Goal: Participate in discussion

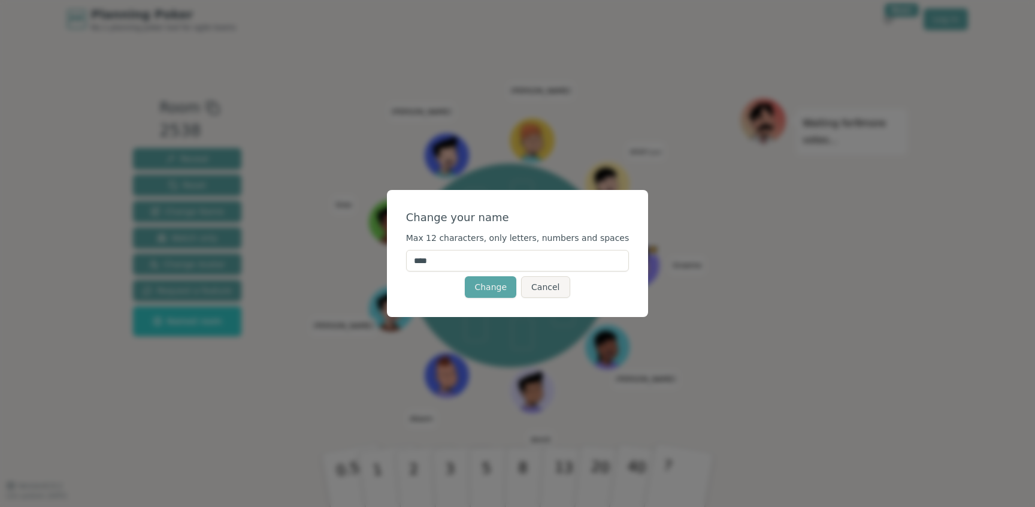
drag, startPoint x: 453, startPoint y: 258, endPoint x: 372, endPoint y: 254, distance: 81.0
click at [374, 258] on div "Change your name Max 12 characters, only letters, numbers and spaces **** Chang…" at bounding box center [517, 253] width 1035 height 507
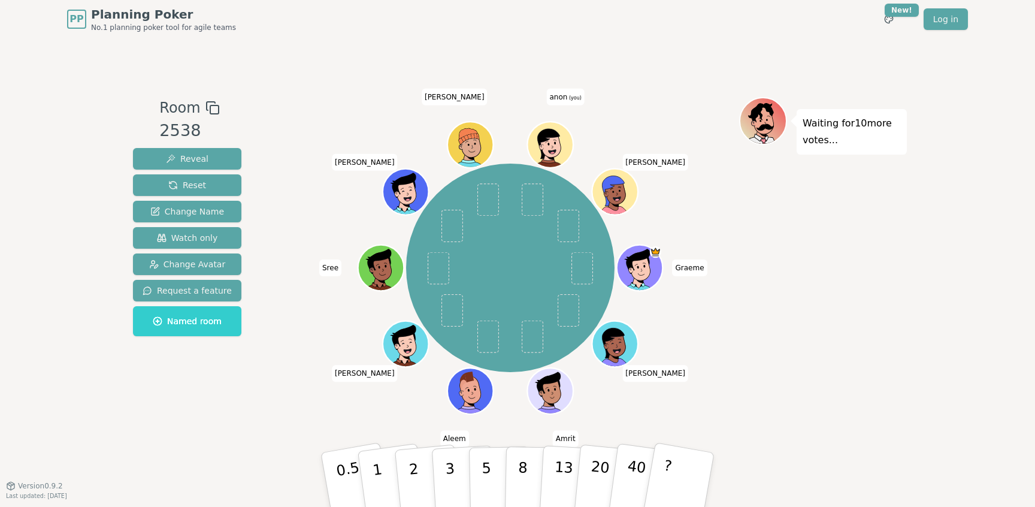
click at [566, 92] on span "anon (you)" at bounding box center [566, 97] width 38 height 17
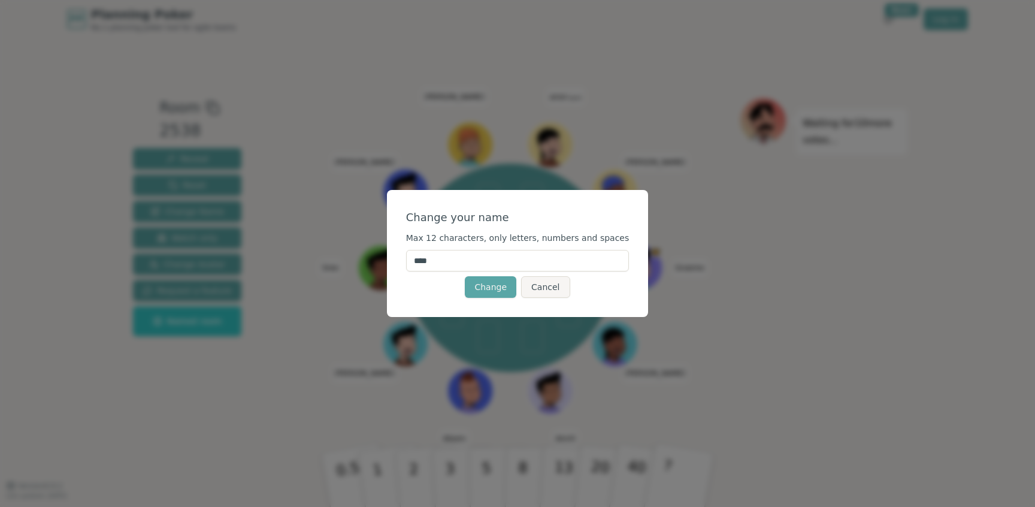
drag, startPoint x: 455, startPoint y: 261, endPoint x: 376, endPoint y: 261, distance: 79.7
click at [376, 261] on div "Change your name Max 12 characters, only letters, numbers and spaces **** Chang…" at bounding box center [517, 253] width 1035 height 507
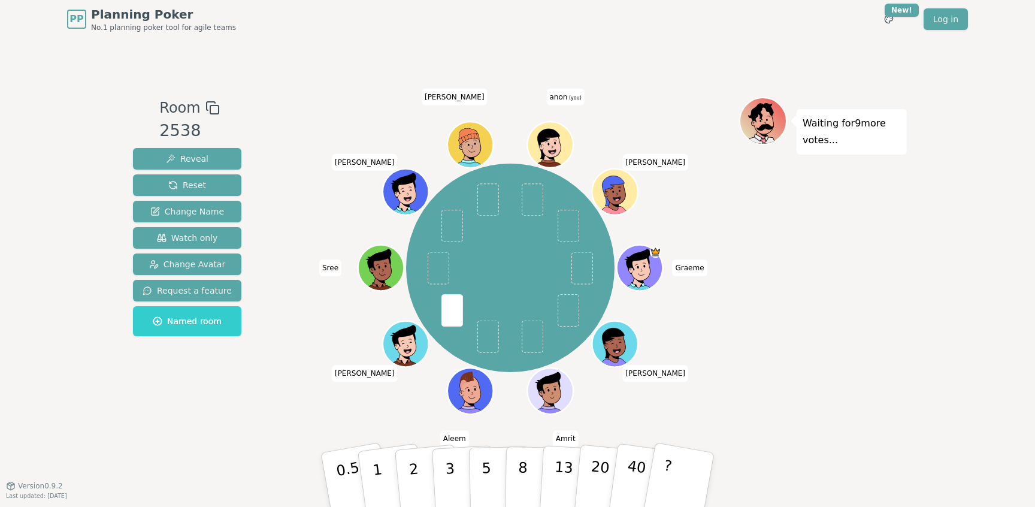
click at [561, 98] on span "anon (you)" at bounding box center [566, 97] width 38 height 17
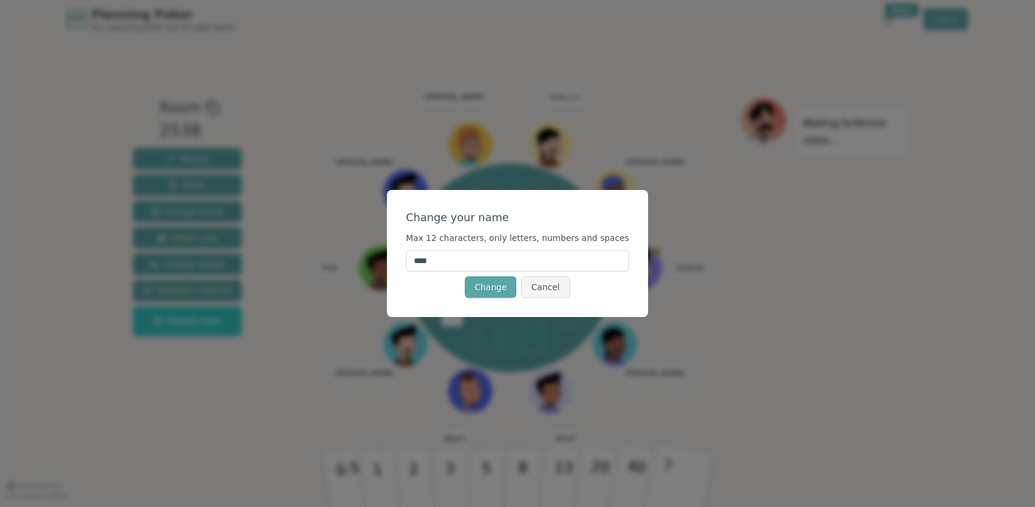
drag, startPoint x: 454, startPoint y: 267, endPoint x: 417, endPoint y: 266, distance: 37.2
click at [417, 266] on input "****" at bounding box center [517, 261] width 223 height 22
type input "*"
type input "****"
click button "Change" at bounding box center [491, 287] width 52 height 22
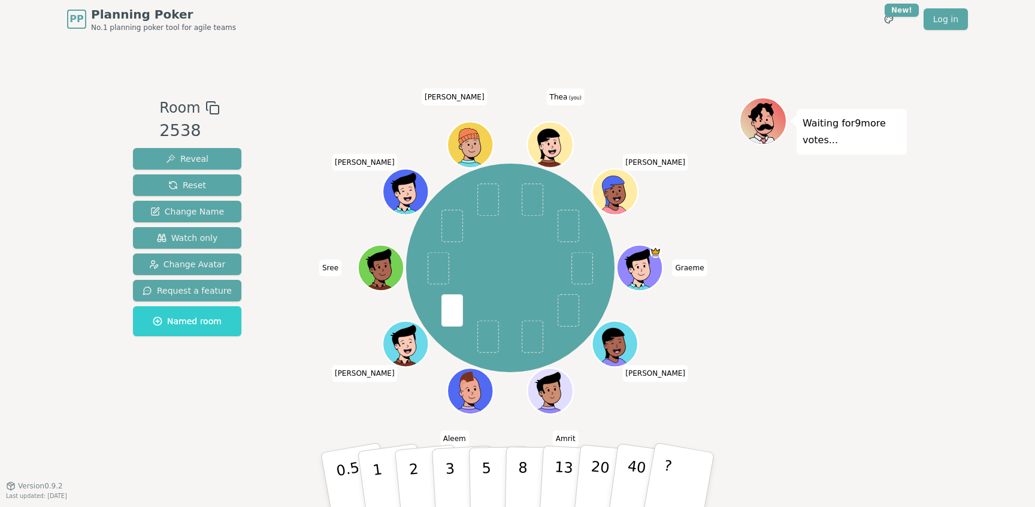
click at [270, 402] on div "Room 2538 Reveal Reset Change Name Watch only Change Avatar Request a feature N…" at bounding box center [517, 262] width 779 height 330
click at [380, 484] on p "1" at bounding box center [379, 481] width 18 height 65
click at [334, 469] on button "0.5" at bounding box center [356, 479] width 75 height 99
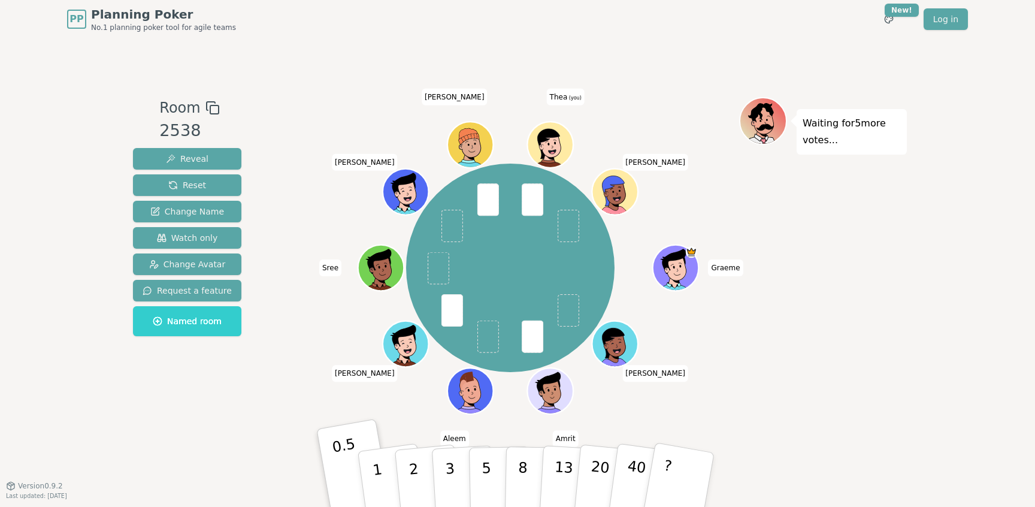
click at [295, 382] on div "[PERSON_NAME] Amrit [PERSON_NAME] Sree [PERSON_NAME] [PERSON_NAME] (you) [PERSO…" at bounding box center [510, 268] width 458 height 298
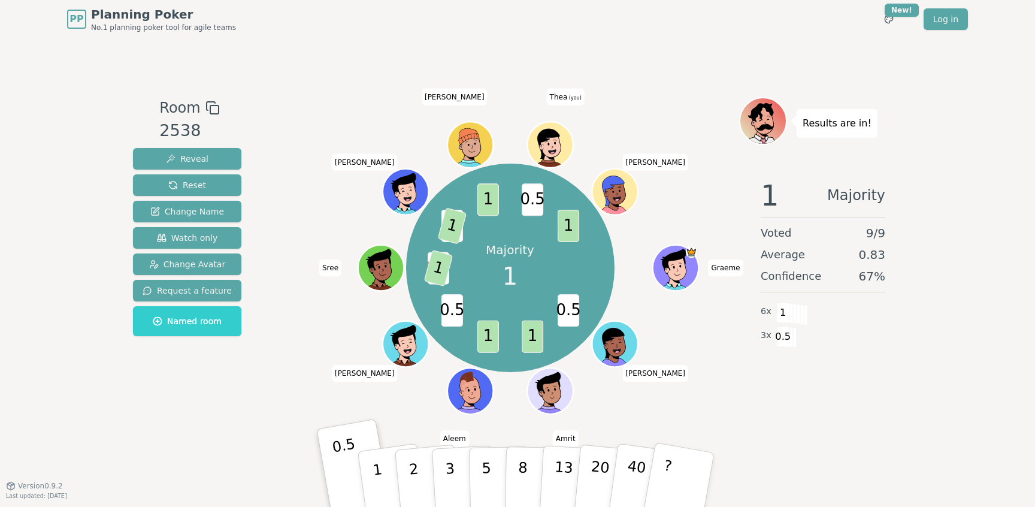
click at [259, 395] on div "Room 2538 Reveal Reset Change Name Watch only Change Avatar Request a feature N…" at bounding box center [517, 262] width 779 height 330
click at [246, 414] on div "Room 2538 Reveal Reset Change Name Watch only Change Avatar Request a feature N…" at bounding box center [517, 262] width 779 height 330
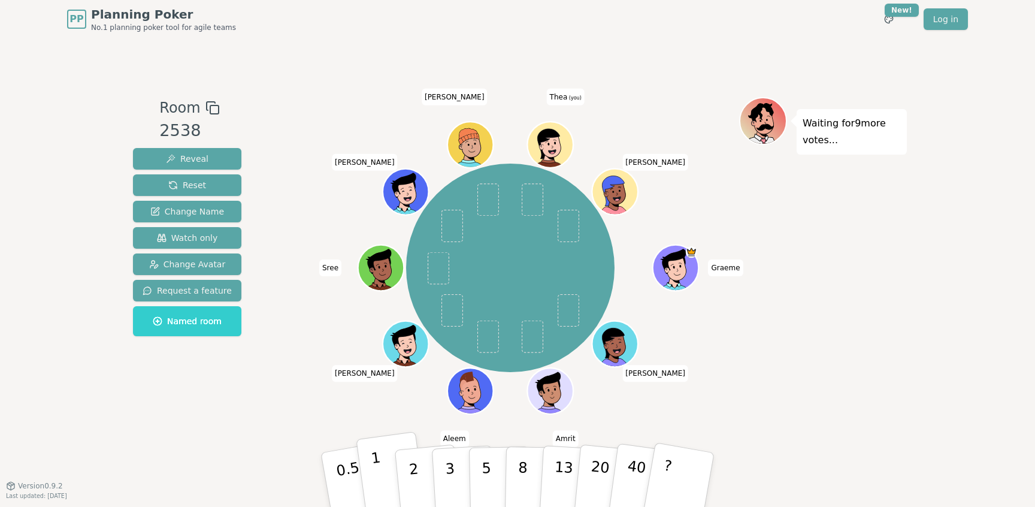
click at [377, 480] on p "1" at bounding box center [379, 481] width 18 height 65
click at [304, 403] on div "[PERSON_NAME] Amrit [PERSON_NAME] Sree [PERSON_NAME] [PERSON_NAME] (you) [PERSO…" at bounding box center [510, 268] width 458 height 298
click at [418, 478] on button "2" at bounding box center [428, 480] width 68 height 95
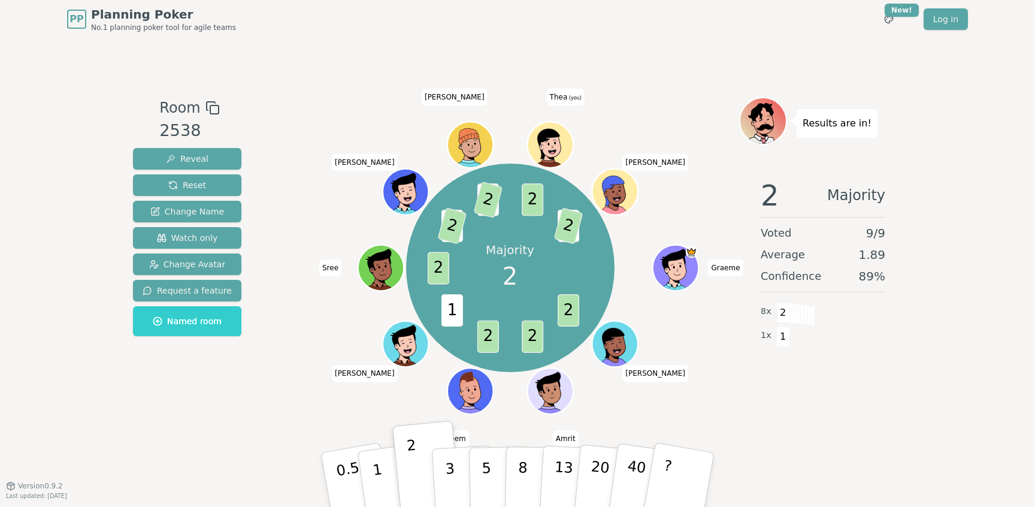
click at [270, 416] on div "Room 2538 Reveal Reset Change Name Watch only Change Avatar Request a feature N…" at bounding box center [517, 262] width 779 height 330
click at [237, 423] on div "Room 2538 Reveal Reset Change Name Watch only Change Avatar Request a feature N…" at bounding box center [187, 262] width 118 height 330
click at [286, 398] on div "Majority 2 2 2 2 1 2 1 2 1 2 2 1 2 [PERSON_NAME] Amrit [PERSON_NAME] Sree [PERS…" at bounding box center [510, 268] width 458 height 298
click at [196, 406] on div "Room 2538 Reveal Reset Change Name Watch only Change Avatar Request a feature N…" at bounding box center [187, 262] width 118 height 330
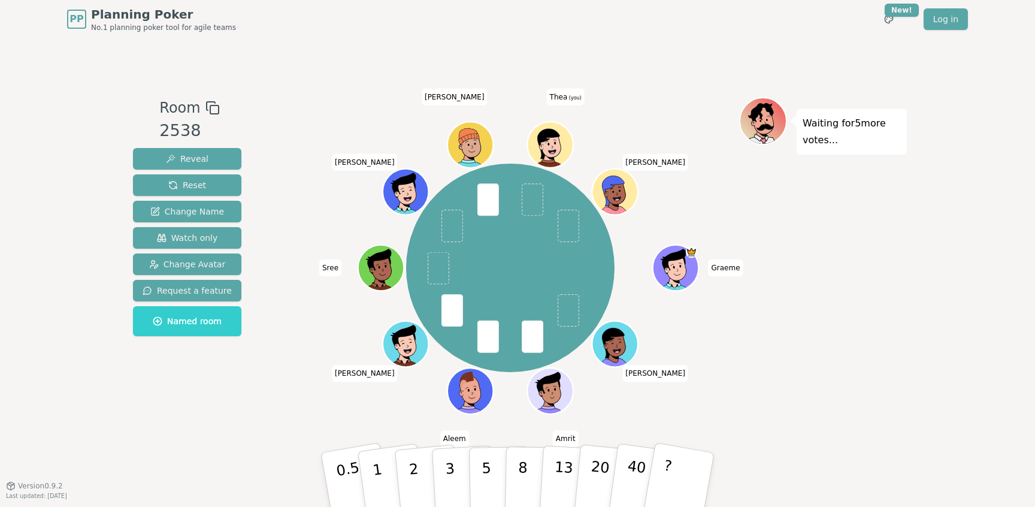
click at [314, 426] on div "[PERSON_NAME] Amrit [PERSON_NAME] Sree [PERSON_NAME] [PERSON_NAME] (you) [PERSO…" at bounding box center [510, 262] width 458 height 330
click at [421, 470] on button "2" at bounding box center [428, 480] width 68 height 95
click at [146, 452] on div "Room 2538 Reveal Reset Change Name Watch only Change Avatar Request a feature N…" at bounding box center [517, 261] width 779 height 447
click at [176, 390] on div "Room 2538 Reveal Reset Change Name Watch only Change Avatar Request a feature N…" at bounding box center [187, 262] width 118 height 330
click at [183, 436] on div "Room 2538 Reveal Reset Change Name Watch only Change Avatar Request a feature N…" at bounding box center [517, 261] width 779 height 447
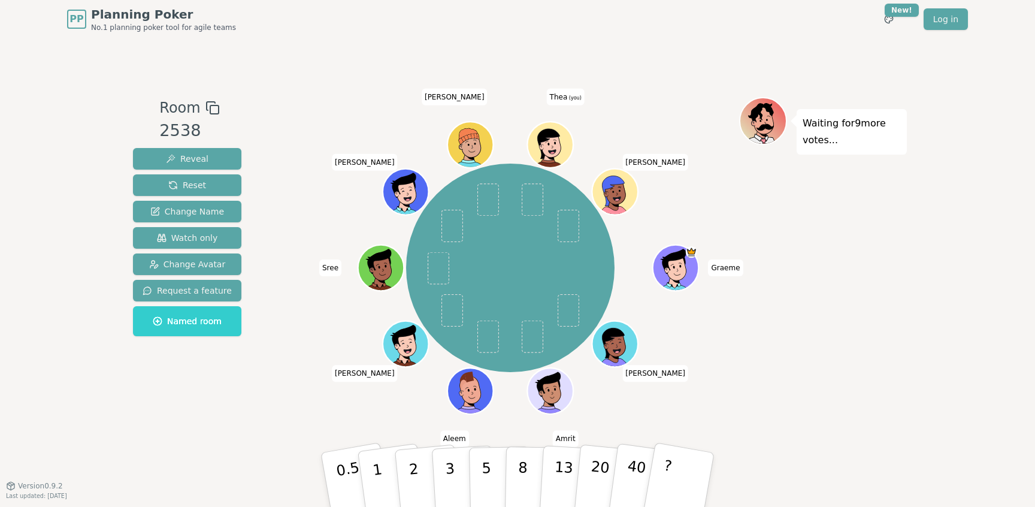
click at [234, 405] on div "Room 2538 Reveal Reset Change Name Watch only Change Avatar Request a feature N…" at bounding box center [187, 262] width 118 height 330
click at [260, 420] on div "Room 2538 Reveal Reset Change Name Watch only Change Avatar Request a feature N…" at bounding box center [517, 262] width 779 height 330
click at [294, 368] on div "[PERSON_NAME] Amrit [PERSON_NAME] Sree [PERSON_NAME] [PERSON_NAME] (you) [PERSO…" at bounding box center [510, 268] width 458 height 298
click at [448, 482] on p "3" at bounding box center [451, 480] width 13 height 65
click at [392, 423] on div "[PERSON_NAME] Amrit [PERSON_NAME] Sree [PERSON_NAME] [PERSON_NAME] (you) [PERSO…" at bounding box center [510, 262] width 458 height 330
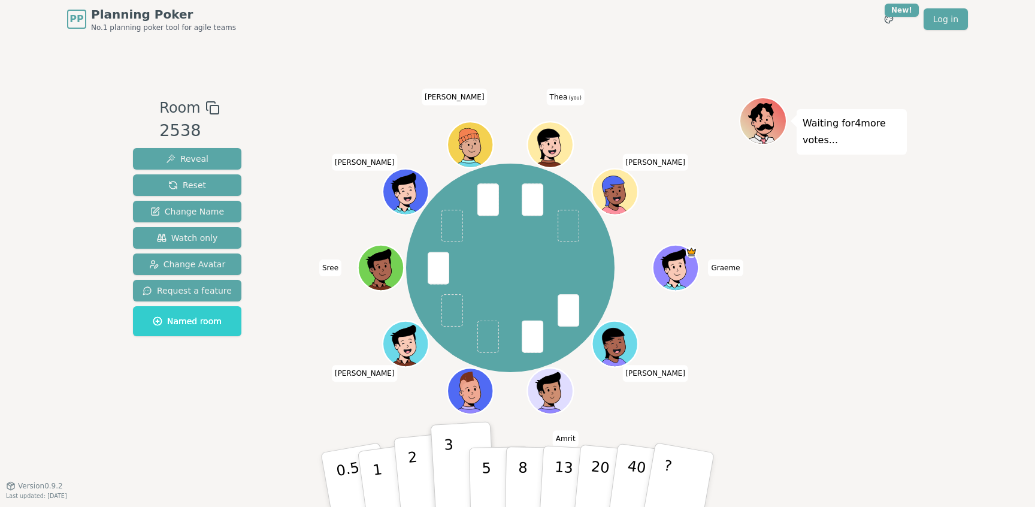
click at [415, 465] on p "2" at bounding box center [415, 481] width 16 height 65
click at [380, 408] on div "[PERSON_NAME] Amrit [PERSON_NAME] Sree [PERSON_NAME] [PERSON_NAME] (you) [PERSO…" at bounding box center [510, 268] width 458 height 298
click at [225, 466] on div "Room 2538 Reveal Reset Change Name Watch only Change Avatar Request a feature N…" at bounding box center [517, 261] width 779 height 447
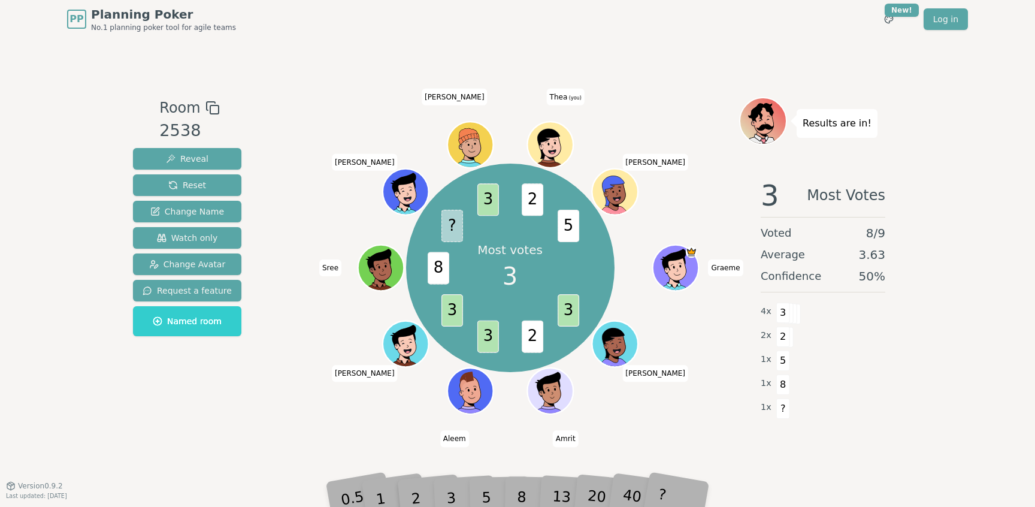
click at [409, 448] on div "Room 2538 Reveal Reset Change Name Watch only Change Avatar Request a feature N…" at bounding box center [517, 261] width 779 height 447
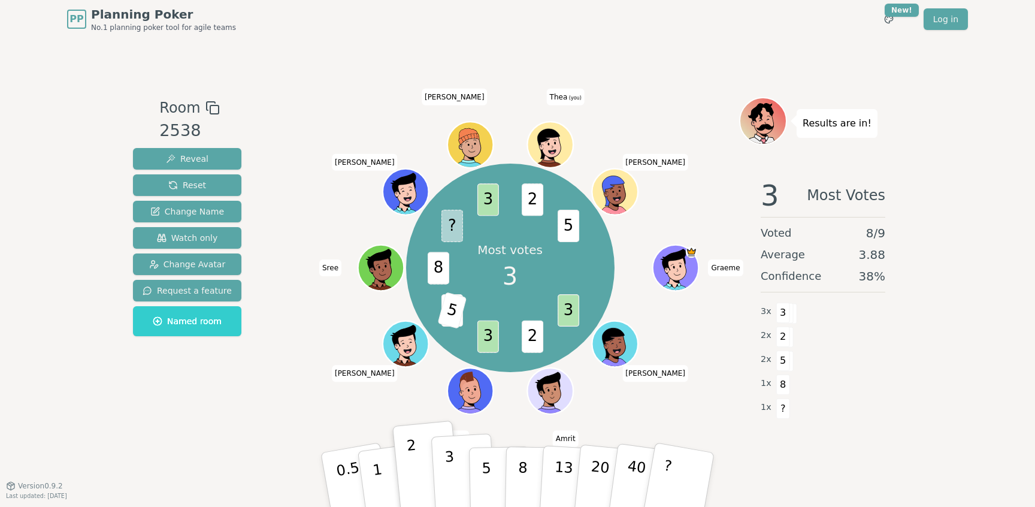
click at [458, 492] on button "3" at bounding box center [463, 479] width 65 height 93
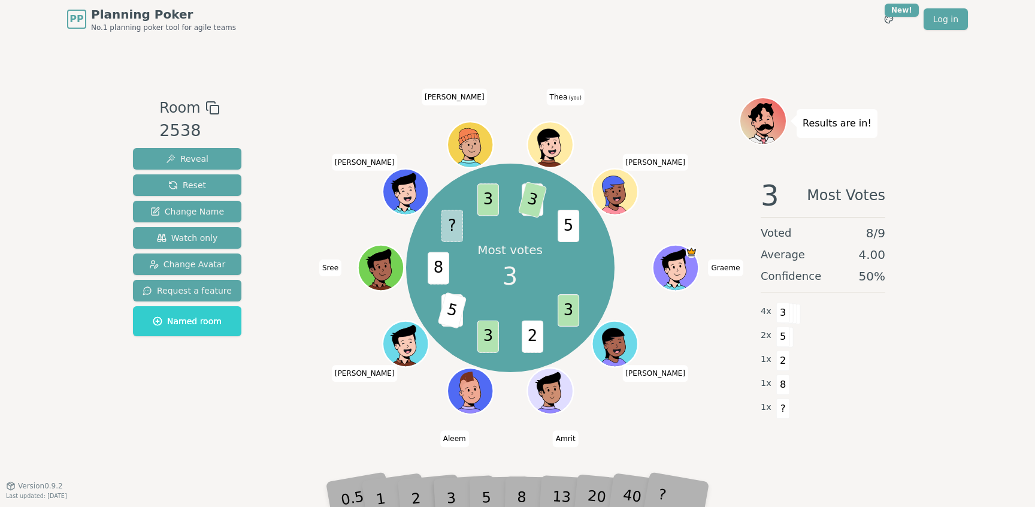
click at [233, 418] on div "Room 2538 Reveal Reset Change Name Watch only Change Avatar Request a feature N…" at bounding box center [187, 262] width 118 height 330
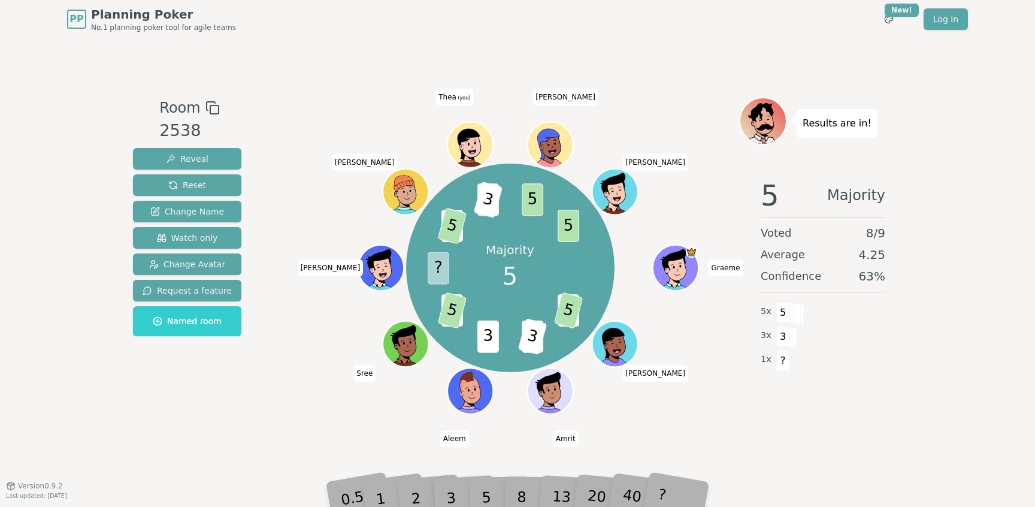
click at [226, 447] on div "Room 2538 Reveal Reset Change Name Watch only Change Avatar Request a feature N…" at bounding box center [517, 261] width 779 height 447
click at [485, 488] on div "5" at bounding box center [499, 479] width 37 height 43
click at [488, 498] on div "5" at bounding box center [499, 479] width 37 height 43
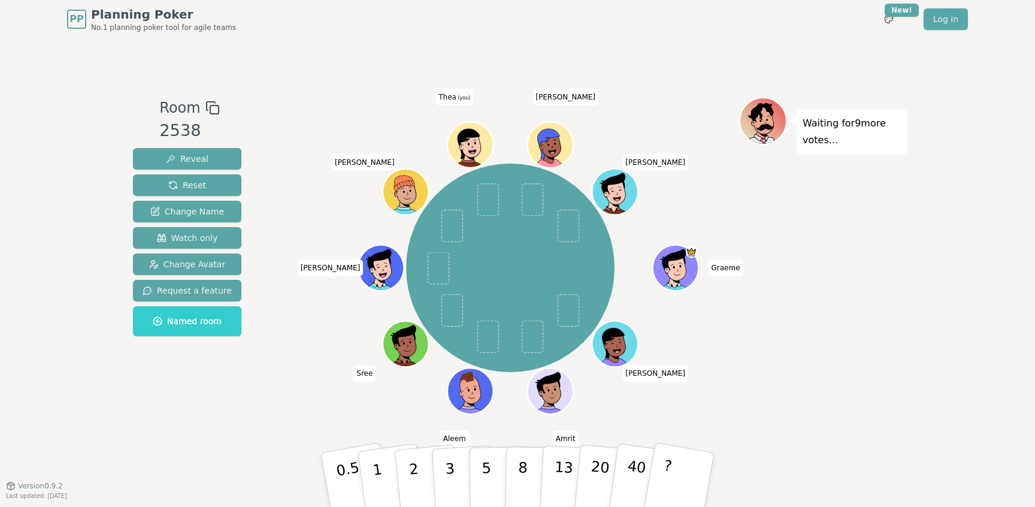
click at [302, 69] on div "Room 2538 Reveal Reset Change Name Watch only Change Avatar Request a feature N…" at bounding box center [517, 261] width 779 height 447
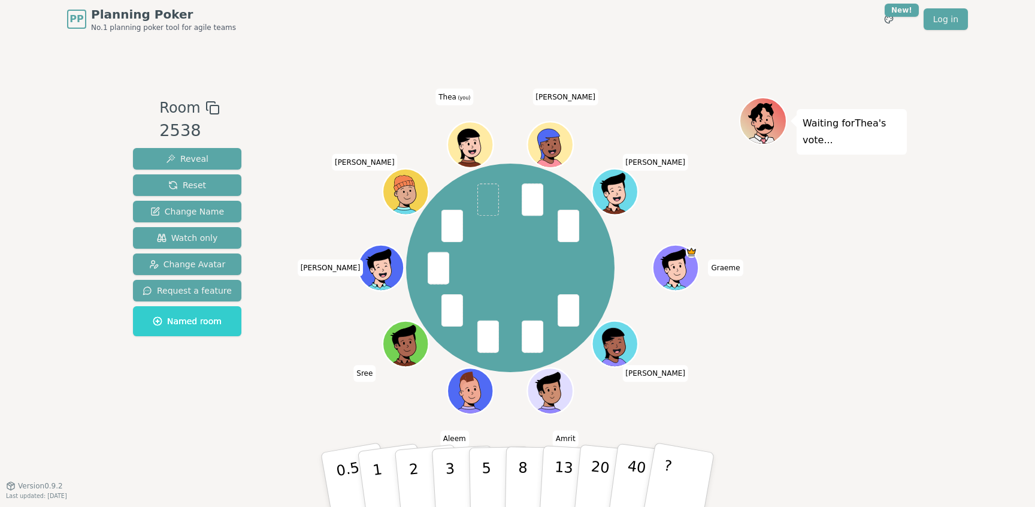
click at [276, 441] on div "Room 2538 Reveal Reset Change Name Watch only Change Avatar Request a feature N…" at bounding box center [517, 261] width 779 height 447
click at [424, 478] on button "2" at bounding box center [428, 480] width 68 height 95
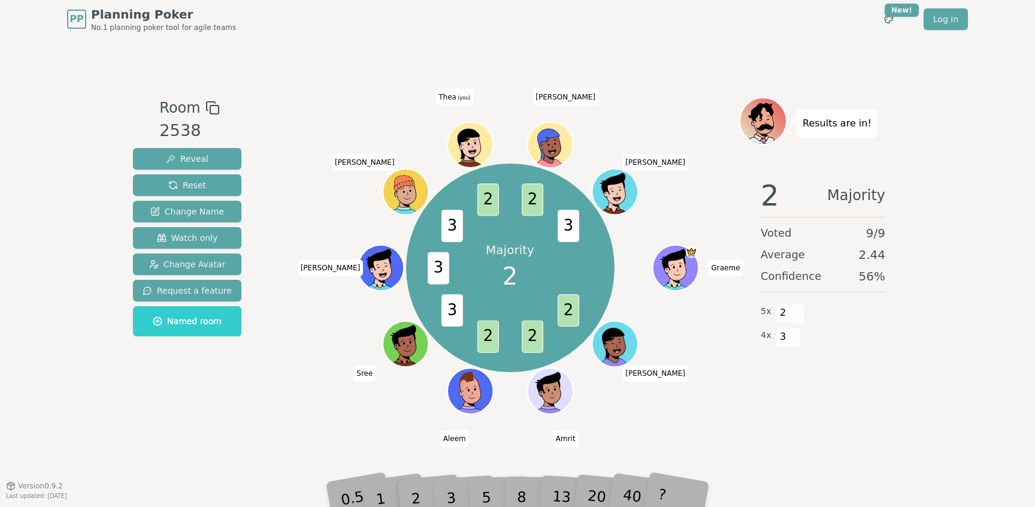
click at [287, 434] on div "Room 2538 Reveal Reset Change Name Watch only Change Avatar Request a feature N…" at bounding box center [517, 261] width 779 height 447
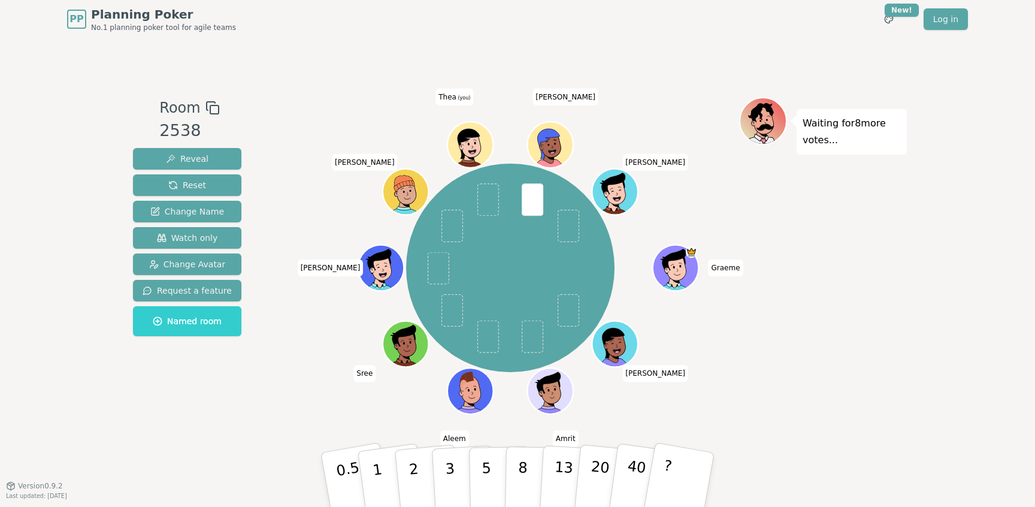
click at [312, 419] on div "[PERSON_NAME] [PERSON_NAME] Sree [PERSON_NAME] [PERSON_NAME] (you) [PERSON_NAME]" at bounding box center [510, 262] width 458 height 330
click at [386, 463] on button "1" at bounding box center [391, 479] width 71 height 97
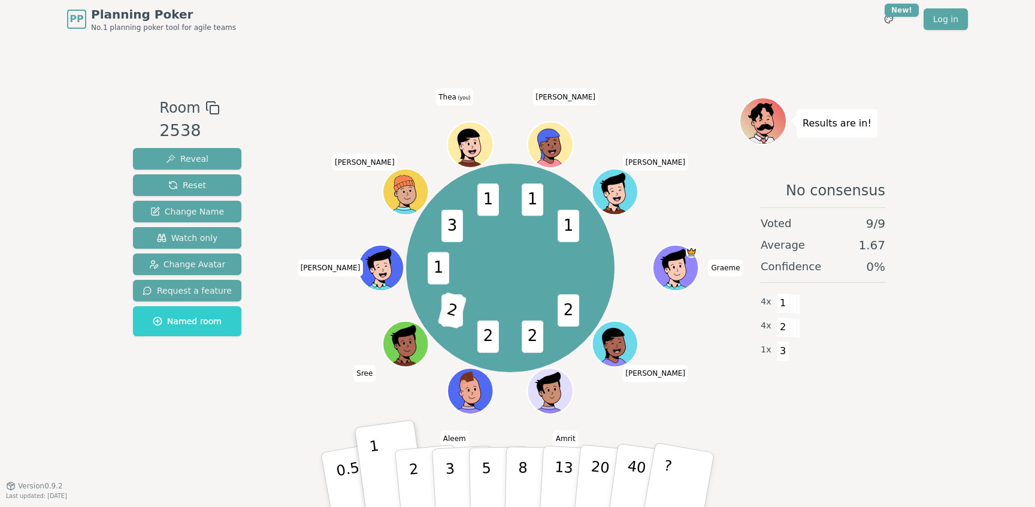
click at [302, 418] on div "2 2 2 3 2 1 3 1 1 1 [PERSON_NAME] [PERSON_NAME] Sree [PERSON_NAME] [PERSON_NAME…" at bounding box center [510, 262] width 458 height 330
click at [416, 464] on p "2" at bounding box center [415, 481] width 16 height 65
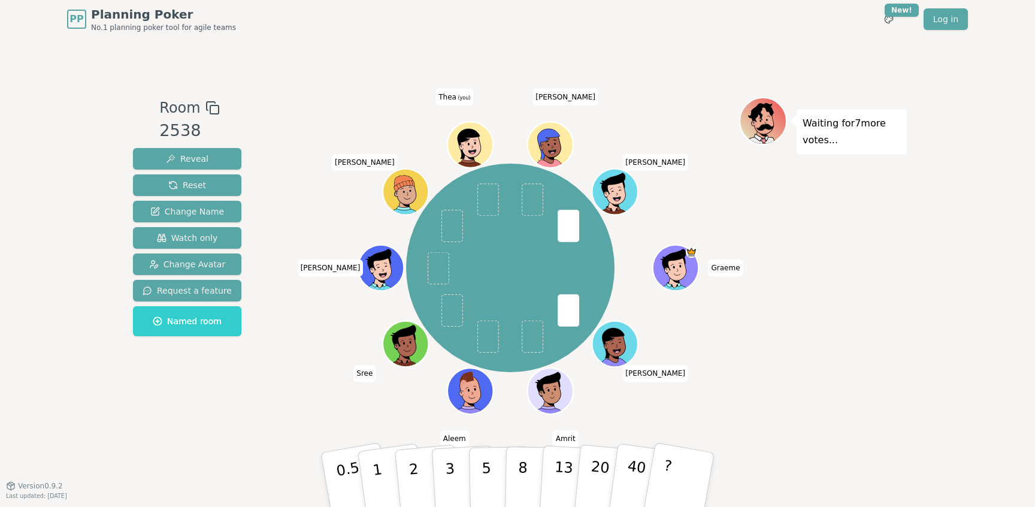
click at [291, 358] on div "[PERSON_NAME] [PERSON_NAME] Sree [PERSON_NAME] [PERSON_NAME] (you) [PERSON_NAME]" at bounding box center [510, 268] width 458 height 298
click at [418, 466] on button "2" at bounding box center [428, 480] width 68 height 95
click at [280, 439] on div "Room 2538 Reveal Reset Change Name Watch only Change Avatar Request a feature N…" at bounding box center [517, 261] width 779 height 447
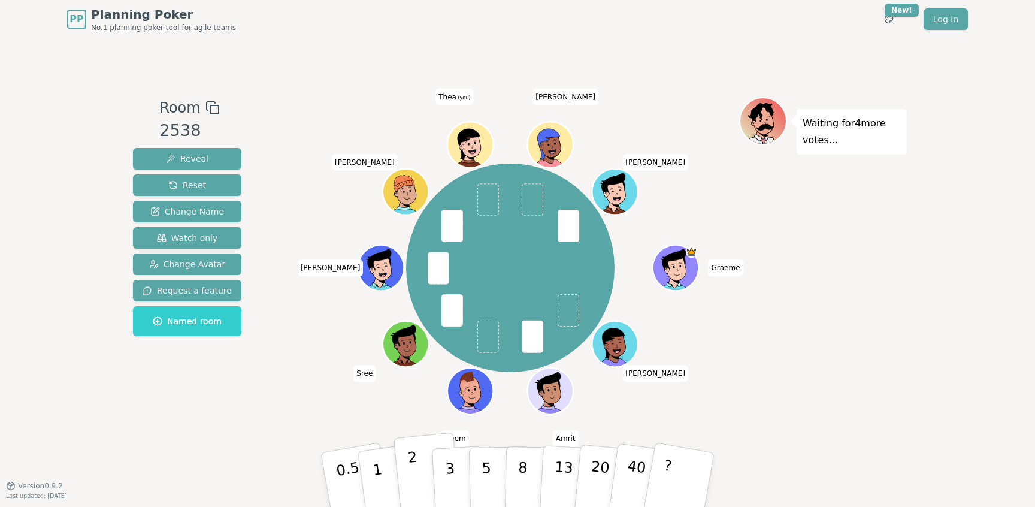
click at [411, 481] on p "2" at bounding box center [415, 481] width 16 height 65
click at [319, 411] on div "[PERSON_NAME] [PERSON_NAME] Sree [PERSON_NAME] [PERSON_NAME] (you) [PERSON_NAME]" at bounding box center [510, 268] width 458 height 298
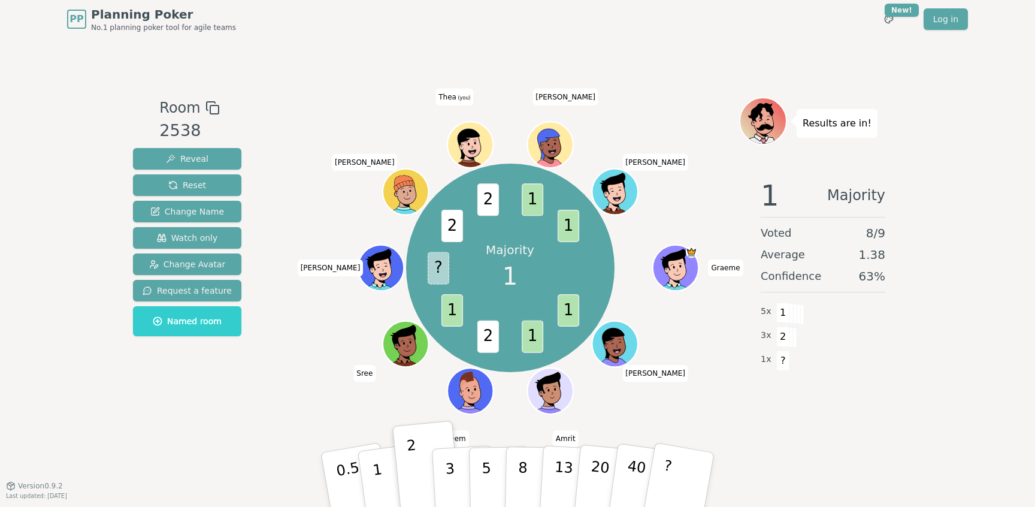
click at [250, 426] on div "Room 2538 Reveal Reset Change Name Watch only Change Avatar Request a feature N…" at bounding box center [517, 262] width 779 height 330
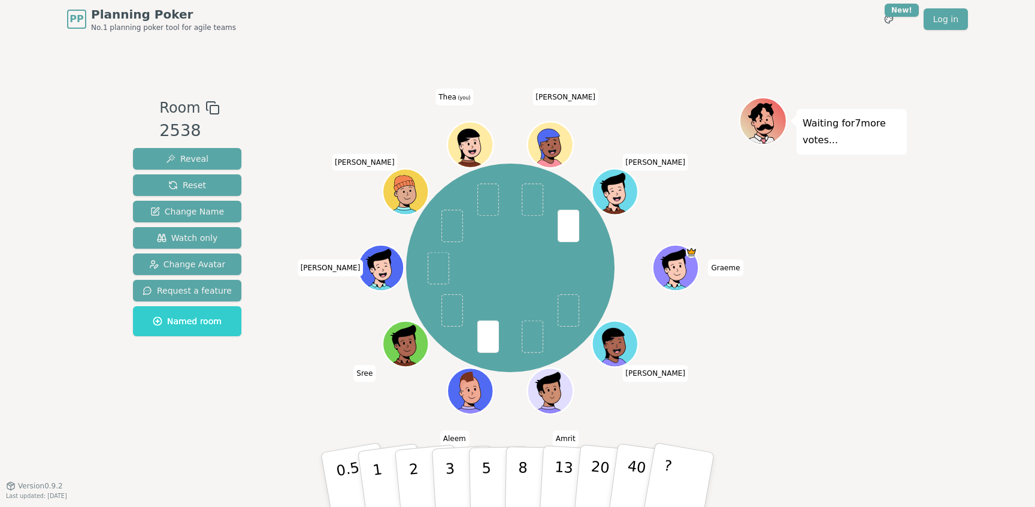
click at [196, 407] on div "Room 2538 Reveal Reset Change Name Watch only Change Avatar Request a feature N…" at bounding box center [187, 262] width 118 height 330
click at [183, 425] on div "Room 2538 Reveal Reset Change Name Watch only Change Avatar Request a feature N…" at bounding box center [187, 262] width 118 height 330
